Goal: Task Accomplishment & Management: Manage account settings

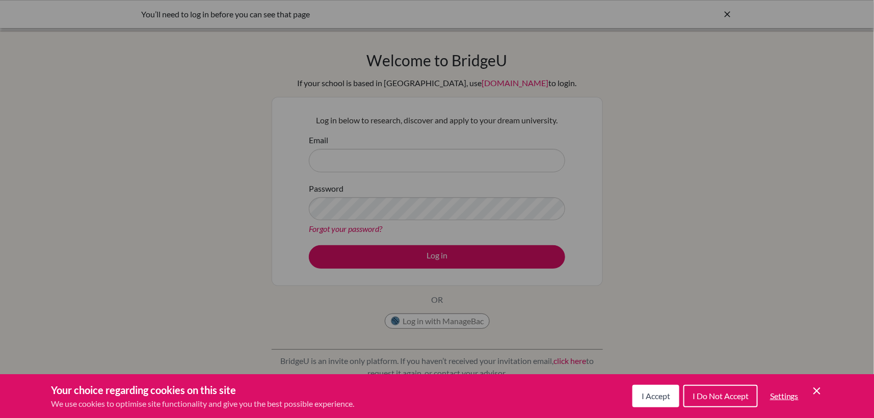
click at [656, 399] on span "I Accept" at bounding box center [656, 396] width 29 height 10
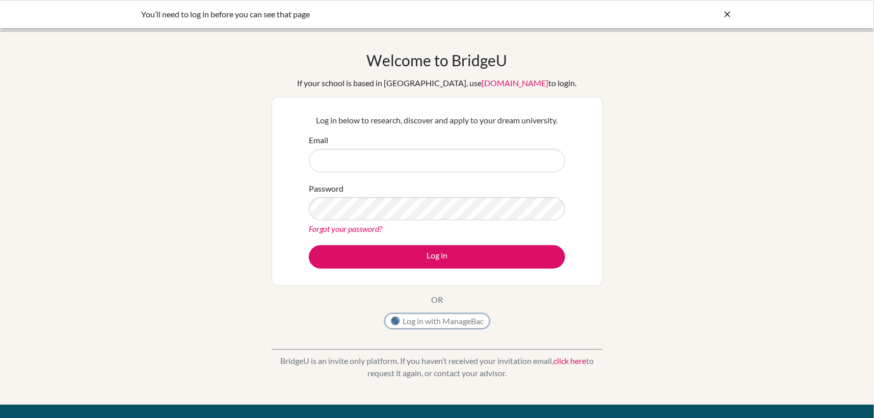
click at [429, 320] on button "Log in with ManageBac" at bounding box center [437, 320] width 105 height 15
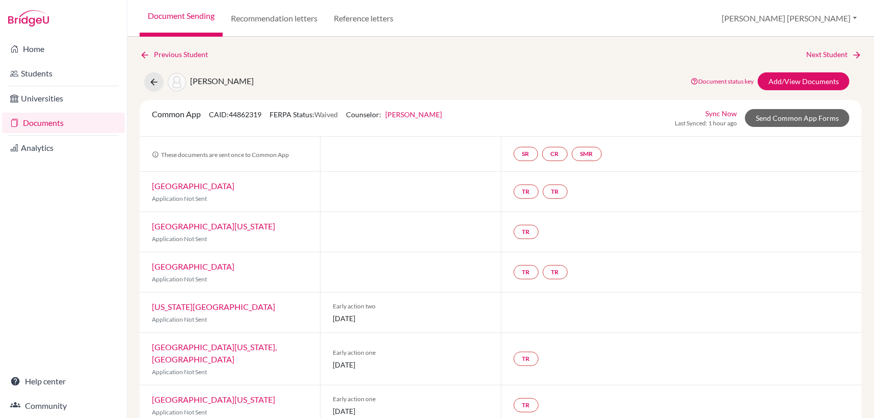
click at [185, 16] on link "Document Sending" at bounding box center [181, 18] width 83 height 37
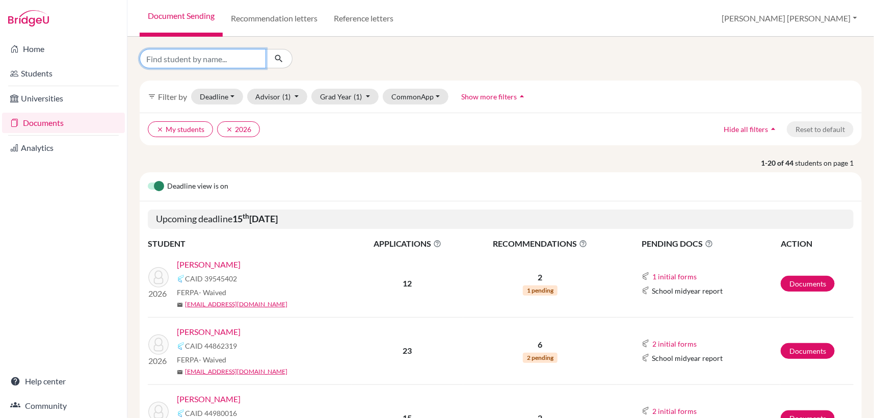
click at [183, 60] on input "Find student by name..." at bounding box center [203, 58] width 126 height 19
type input "saya"
click button "submit" at bounding box center [279, 58] width 27 height 19
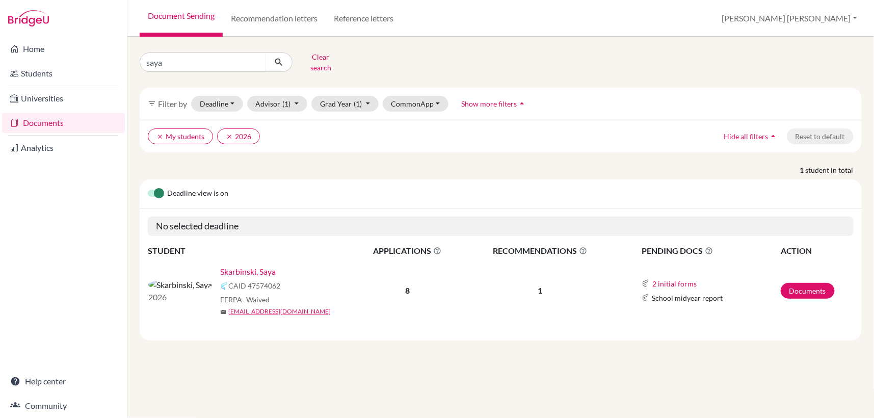
click at [220, 267] on link "Skarbinski, Saya" at bounding box center [248, 272] width 56 height 12
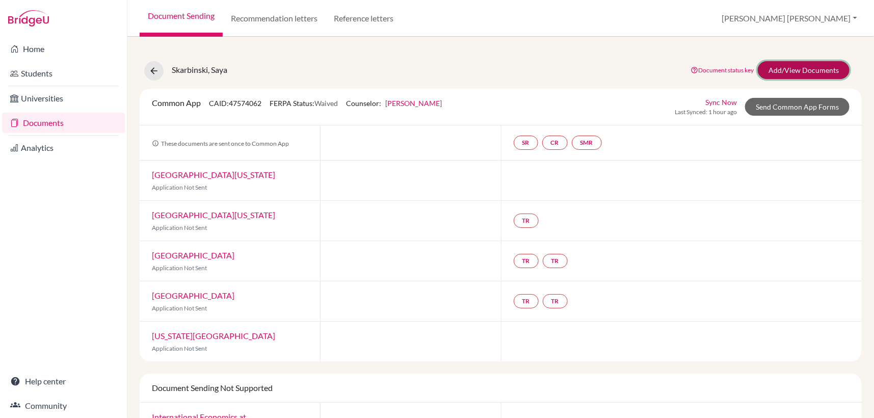
click at [792, 66] on link "Add/View Documents" at bounding box center [804, 70] width 92 height 18
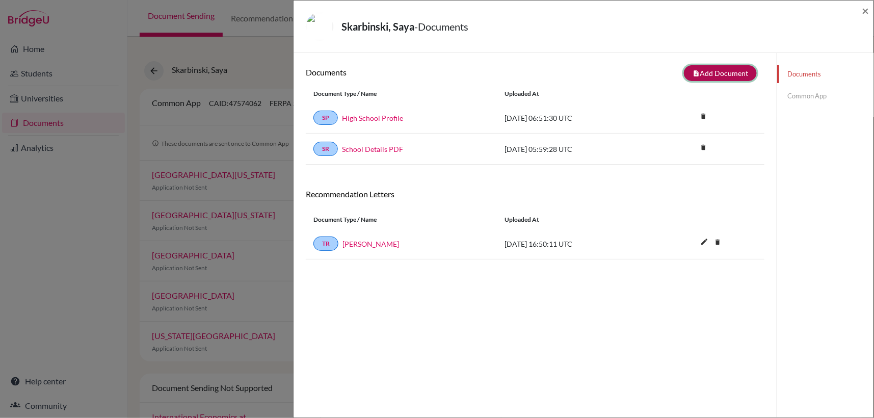
click at [736, 71] on button "note_add Add Document" at bounding box center [720, 73] width 73 height 16
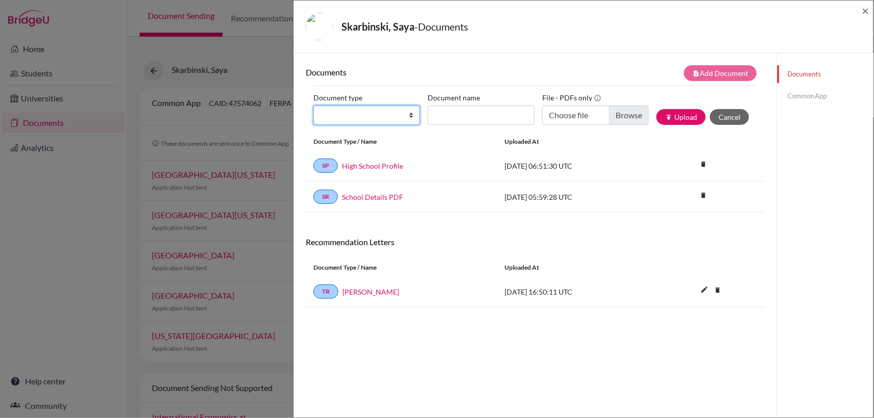
click at [411, 114] on select "Change explanation for Common App reports Counselor recommendation Internationa…" at bounding box center [366, 115] width 107 height 19
select select "2"
click at [313, 106] on select "Change explanation for Common App reports Counselor recommendation Internationa…" at bounding box center [366, 115] width 107 height 19
click at [457, 115] on input "Document name" at bounding box center [481, 115] width 107 height 19
type input "Skarbinski Transcript"
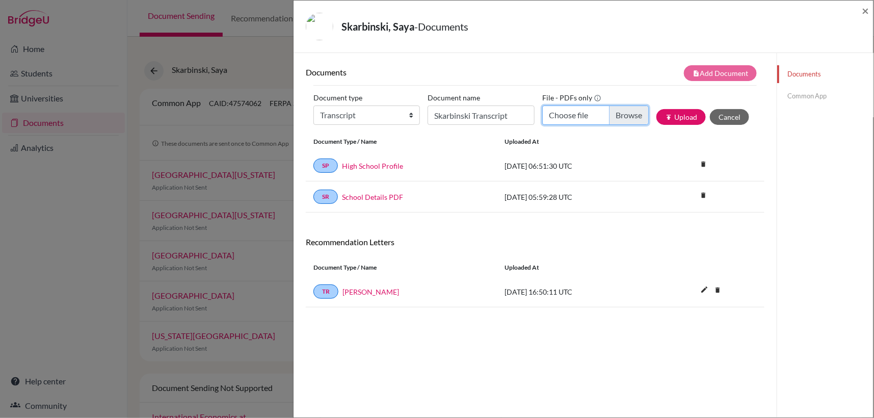
click at [621, 118] on input "Choose file" at bounding box center [595, 115] width 107 height 19
type input "C:\fakepath\Skarbinski, Saya Transcript.pdf"
click at [682, 114] on button "publish Upload" at bounding box center [680, 117] width 49 height 16
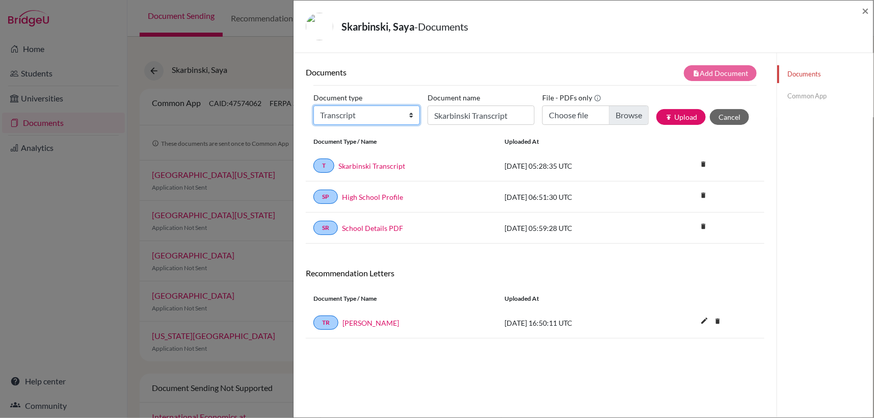
click at [411, 116] on select "Change explanation for Common App reports Counselor recommendation Internationa…" at bounding box center [366, 115] width 107 height 19
select select "2"
click at [313, 106] on select "Change explanation for Common App reports Counselor recommendation Internationa…" at bounding box center [366, 115] width 107 height 19
click at [452, 116] on input "Skarbinski Transcript" at bounding box center [481, 115] width 107 height 19
type input "Skarbinski, Saya IT"
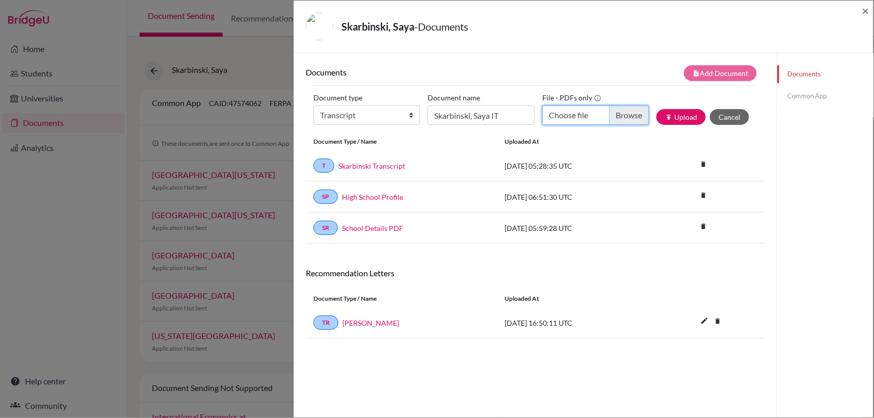
click at [625, 117] on input "Choose file" at bounding box center [595, 115] width 107 height 19
type input "C:\fakepath\SKARBINSKI SAYA IT.pdf"
drag, startPoint x: 684, startPoint y: 126, endPoint x: 676, endPoint y: 140, distance: 15.7
click at [683, 128] on div "Document type Change explanation for Common App reports Counselor recommendatio…" at bounding box center [534, 111] width 443 height 43
click at [683, 116] on button "publish Upload" at bounding box center [680, 117] width 49 height 16
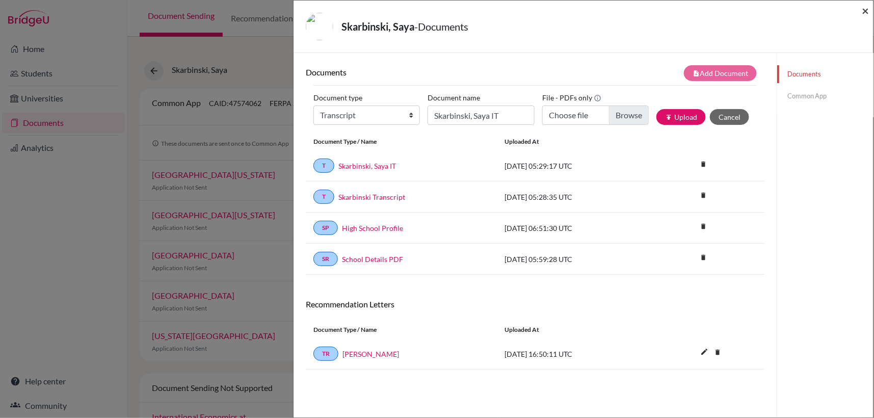
click at [865, 11] on span "×" at bounding box center [865, 10] width 7 height 15
